Goal: Use online tool/utility: Utilize a website feature to perform a specific function

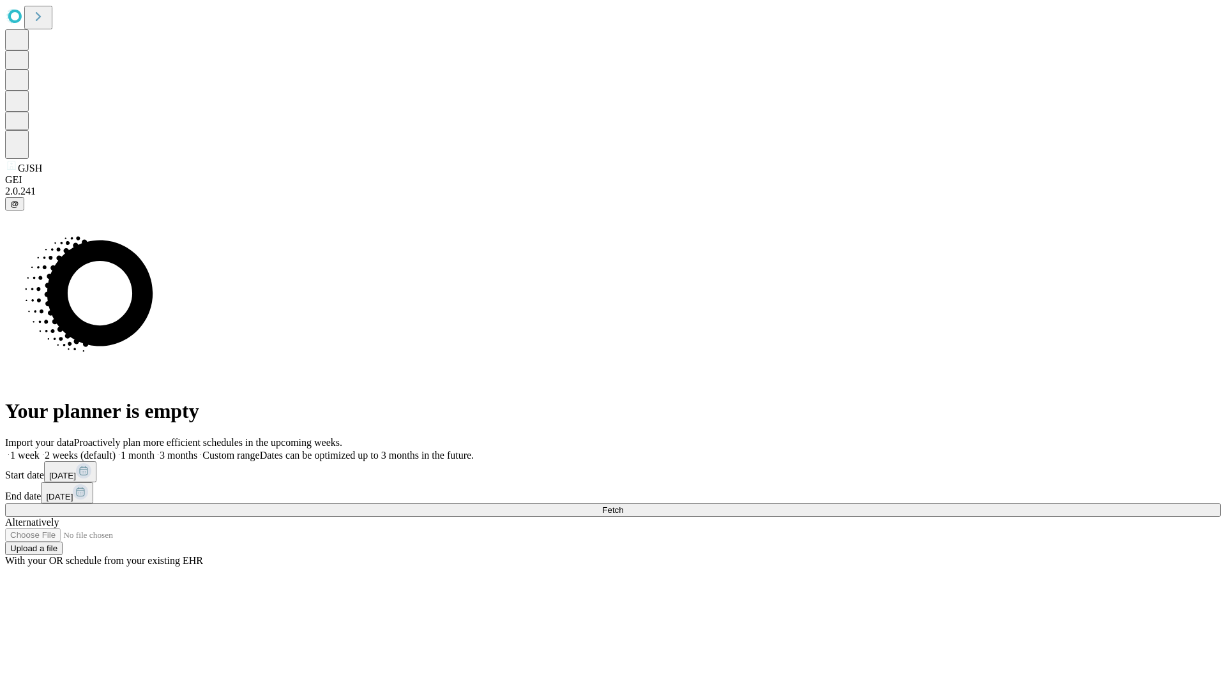
click at [623, 506] on span "Fetch" at bounding box center [612, 511] width 21 height 10
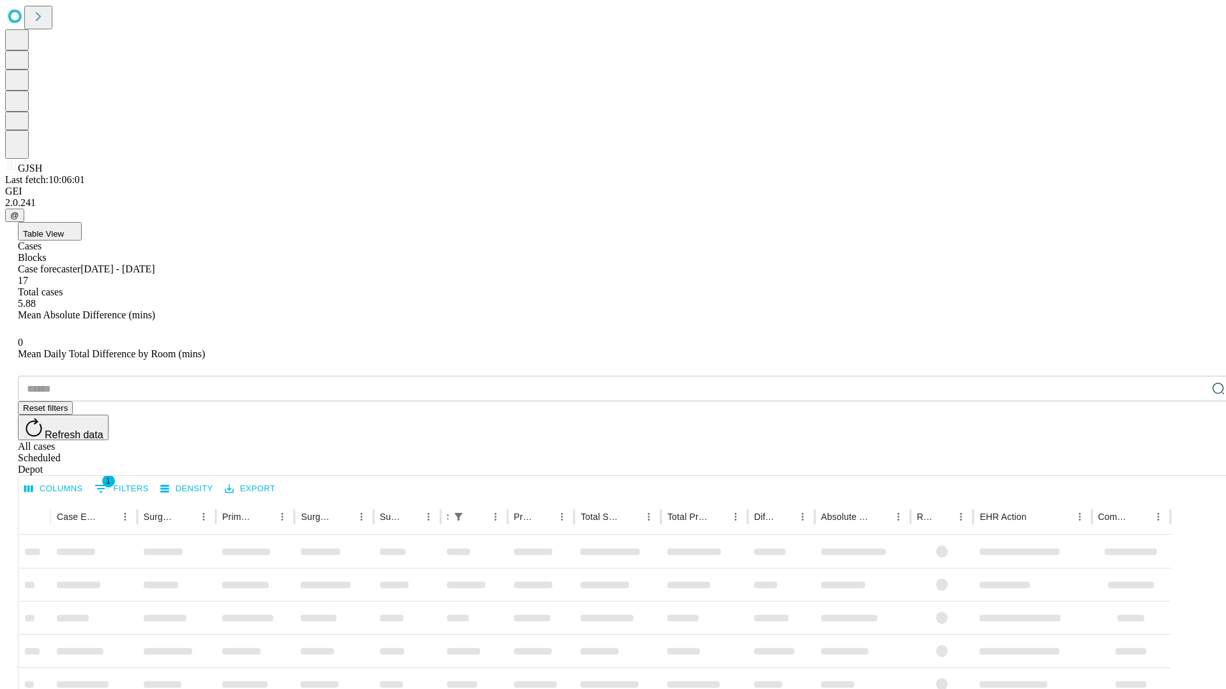
click at [64, 229] on span "Table View" at bounding box center [43, 234] width 41 height 10
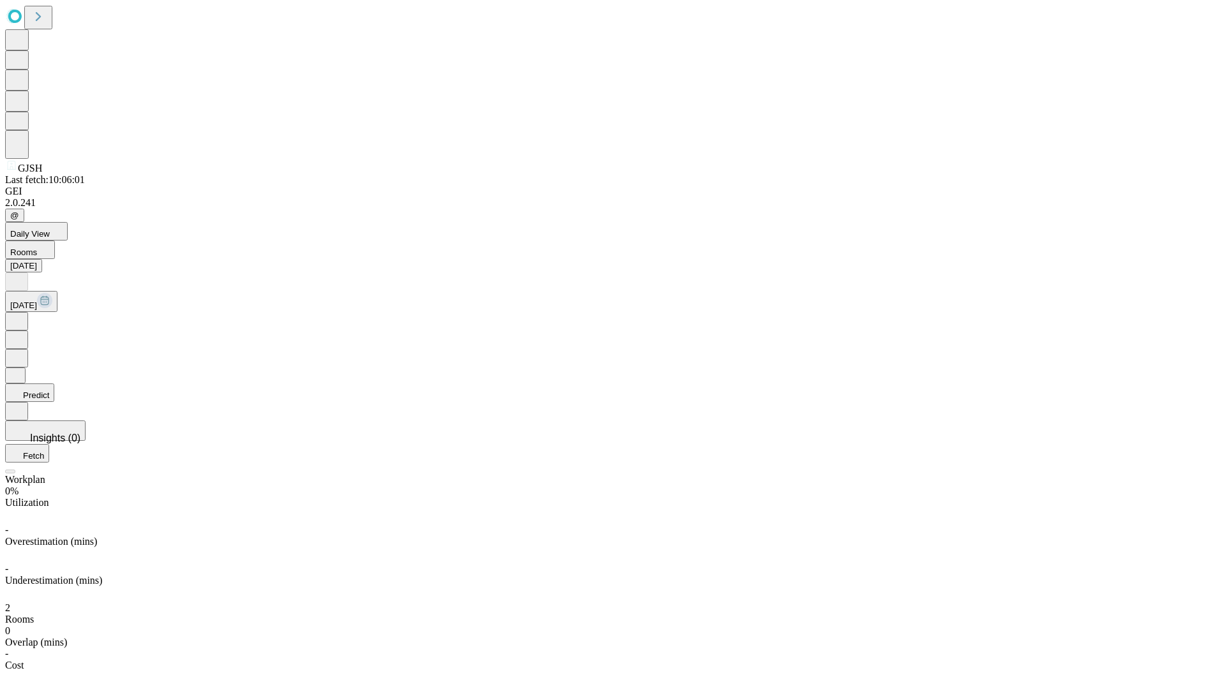
click at [54, 384] on button "Predict" at bounding box center [29, 393] width 49 height 19
